Goal: Find specific page/section: Find specific page/section

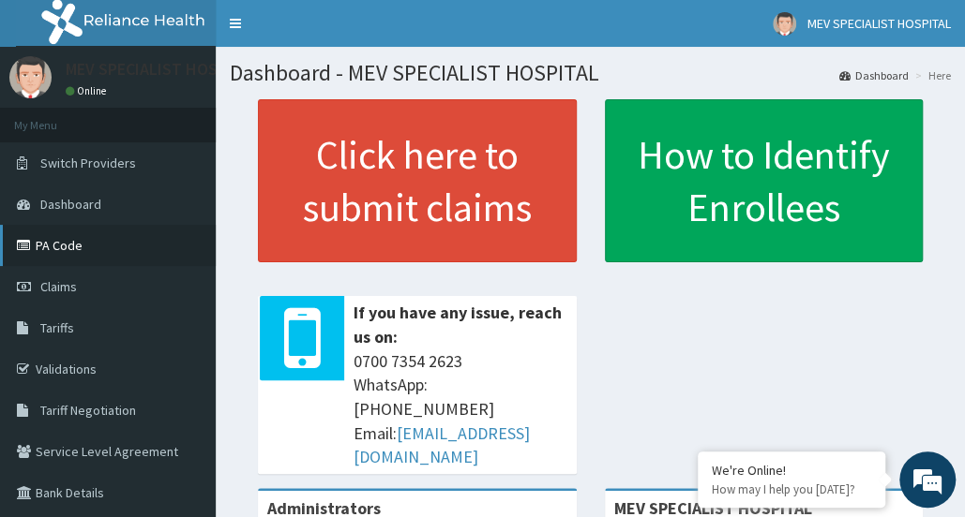
click at [75, 242] on link "PA Code" at bounding box center [108, 245] width 216 height 41
click at [64, 367] on link "Validations" at bounding box center [108, 369] width 216 height 41
